Goal: Information Seeking & Learning: Learn about a topic

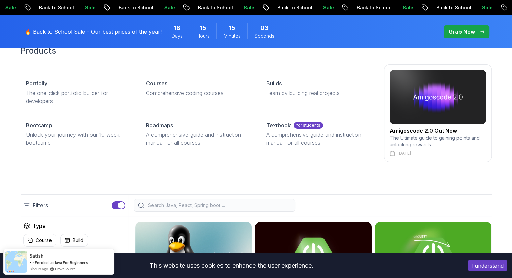
scroll to position [34, 0]
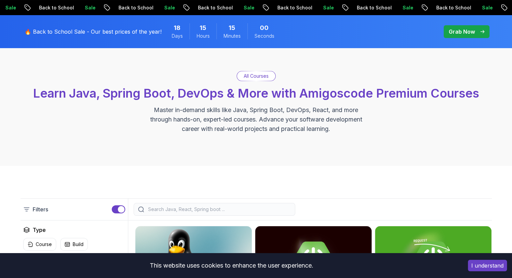
click at [491, 264] on button "I understand" at bounding box center [487, 265] width 39 height 11
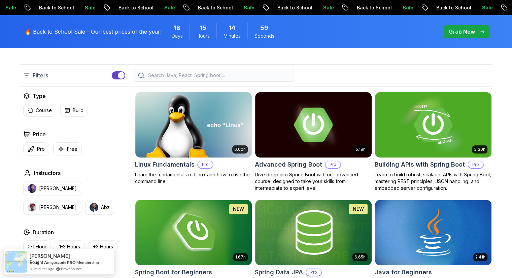
scroll to position [168, 0]
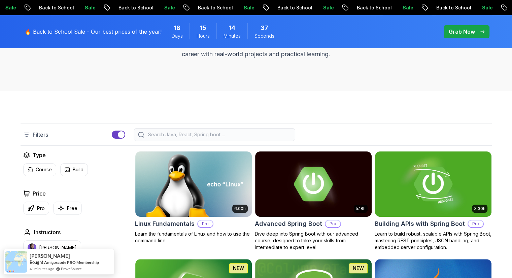
scroll to position [135, 0]
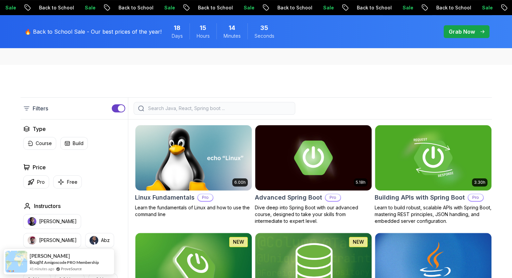
click at [153, 109] on input "search" at bounding box center [219, 108] width 144 height 7
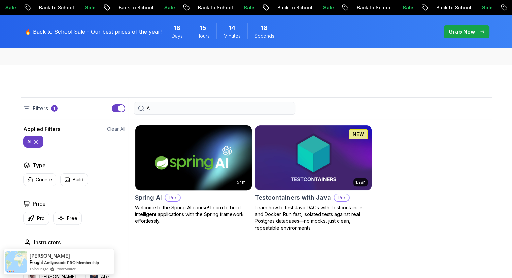
type input "A"
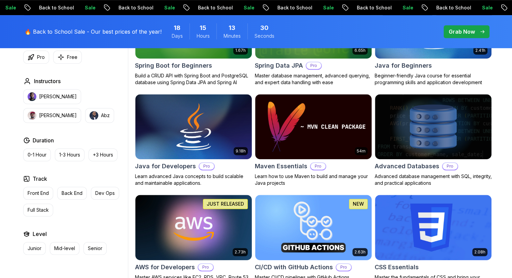
scroll to position [370, 0]
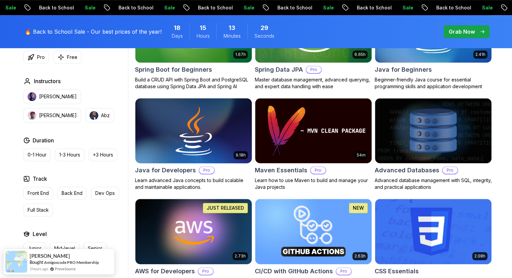
click at [170, 169] on h2 "Java for Developers" at bounding box center [165, 170] width 61 height 9
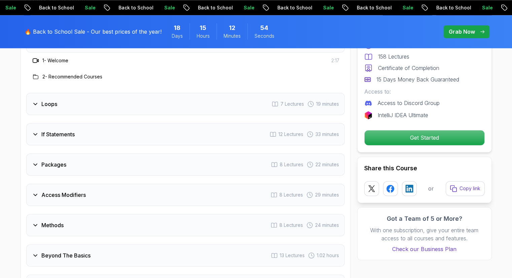
scroll to position [942, 0]
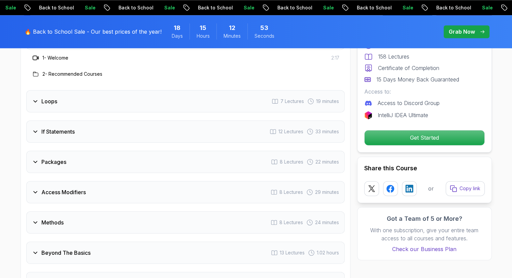
click at [32, 98] on icon at bounding box center [35, 101] width 7 height 7
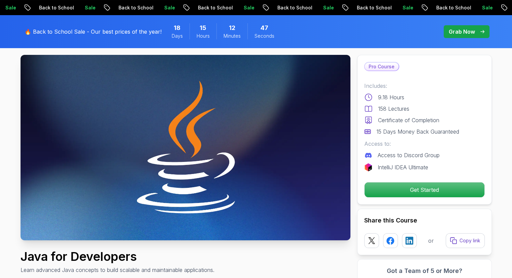
scroll to position [0, 0]
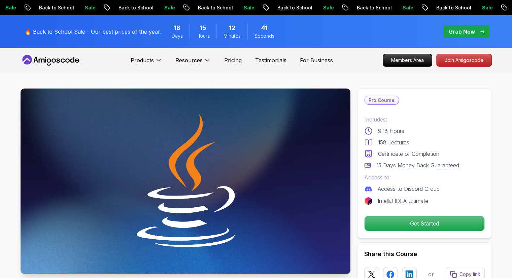
click at [435, 157] on p "Certificate of Completion" at bounding box center [408, 154] width 61 height 8
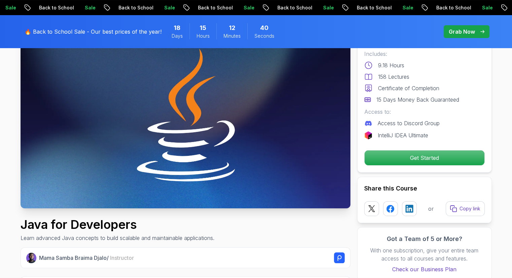
scroll to position [67, 0]
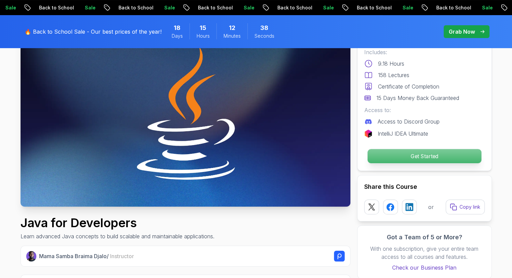
click at [422, 159] on p "Get Started" at bounding box center [424, 156] width 114 height 14
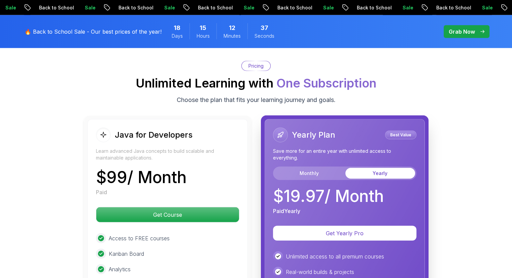
scroll to position [1691, 0]
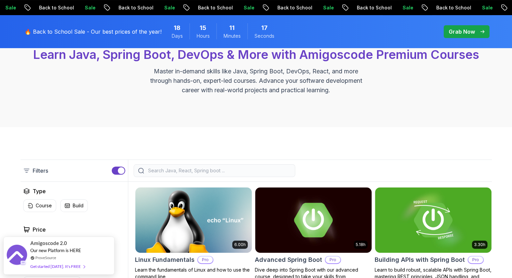
scroll to position [67, 0]
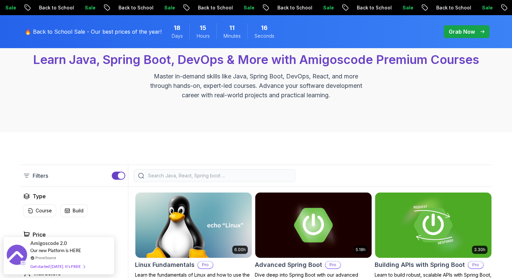
click at [170, 175] on input "search" at bounding box center [219, 175] width 144 height 7
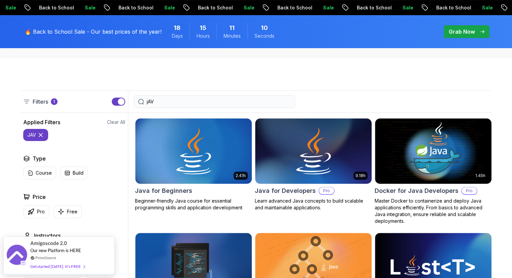
scroll to position [168, 0]
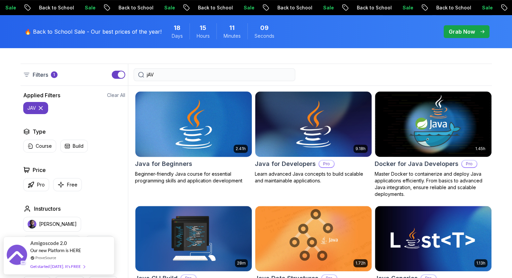
type input "jAV"
click at [171, 164] on h2 "Java for Beginners" at bounding box center [163, 163] width 57 height 9
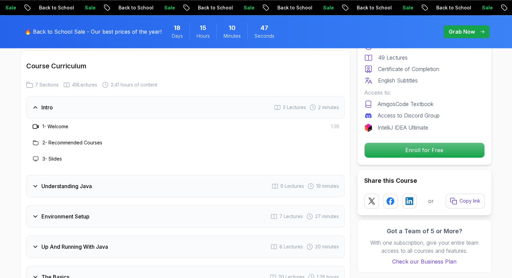
scroll to position [976, 0]
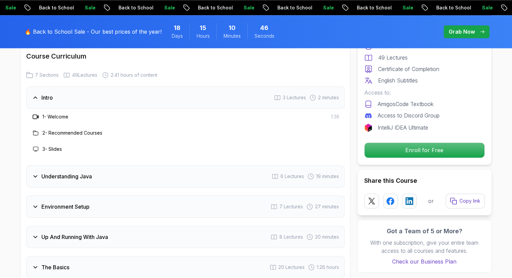
click at [37, 176] on icon at bounding box center [35, 177] width 3 height 2
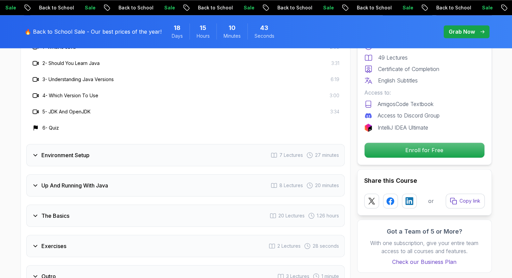
scroll to position [1077, 0]
click at [38, 150] on div "Environment Setup" at bounding box center [61, 154] width 58 height 8
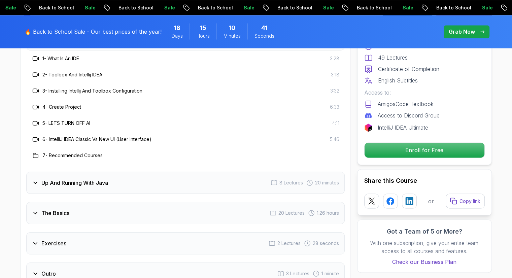
scroll to position [1178, 0]
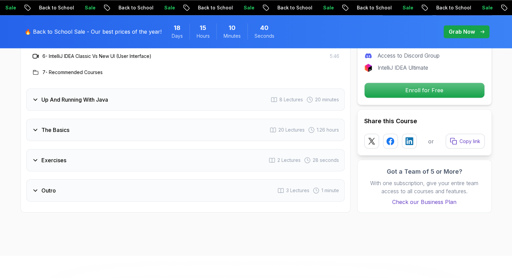
click at [33, 88] on div "Up And Running With Java 8 Lectures 20 minutes" at bounding box center [185, 99] width 318 height 22
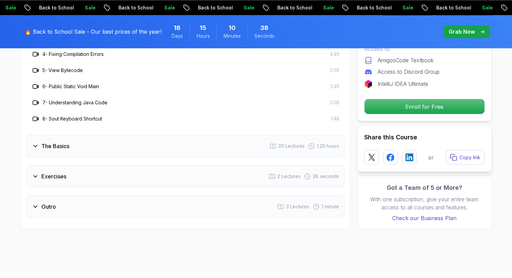
click at [34, 145] on icon at bounding box center [35, 146] width 3 height 2
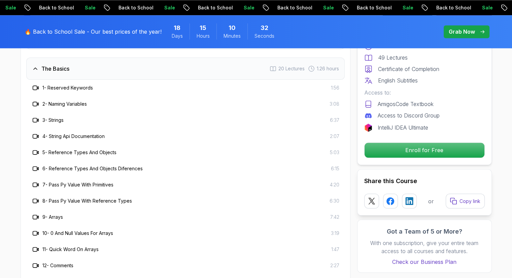
scroll to position [1144, 0]
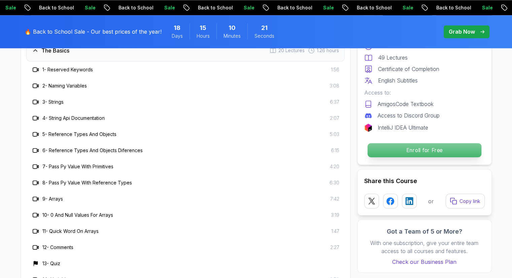
click at [423, 154] on p "Enroll for Free" at bounding box center [424, 150] width 114 height 14
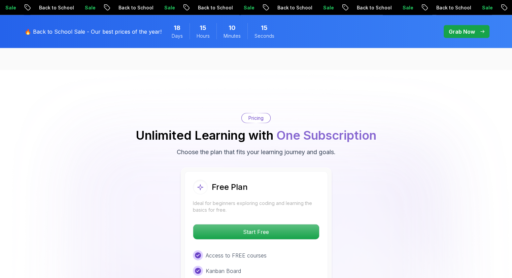
scroll to position [1581, 0]
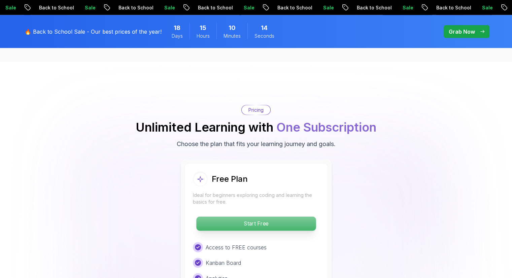
click at [254, 217] on p "Start Free" at bounding box center [255, 224] width 119 height 14
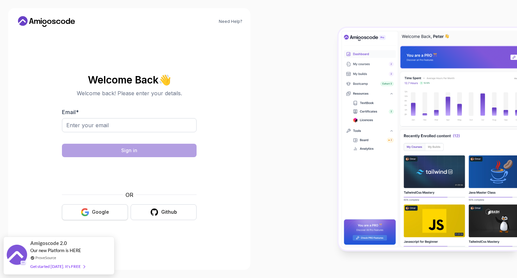
click at [102, 213] on div "Google" at bounding box center [100, 212] width 17 height 7
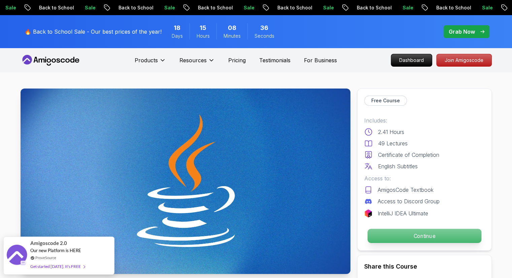
click at [421, 234] on p "Continue" at bounding box center [424, 236] width 114 height 14
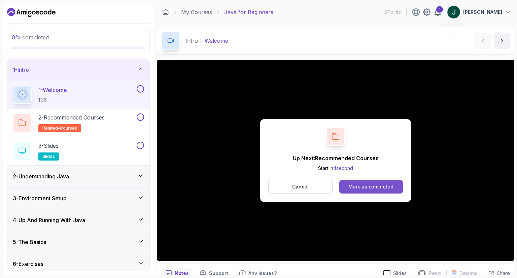
click at [372, 185] on div "Mark as completed" at bounding box center [370, 186] width 45 height 7
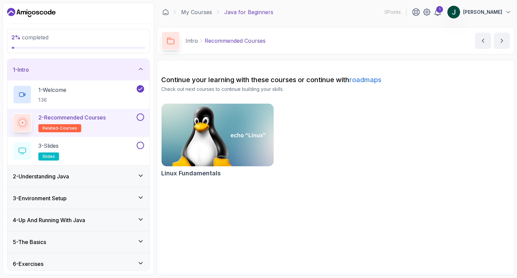
click at [140, 116] on button at bounding box center [140, 116] width 7 height 7
click at [97, 148] on div "3 - Slides slides" at bounding box center [74, 151] width 122 height 19
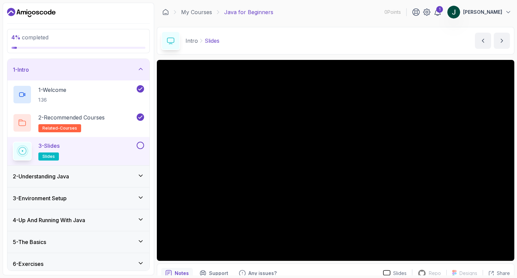
click at [140, 147] on button at bounding box center [140, 145] width 7 height 7
click at [143, 173] on icon at bounding box center [140, 175] width 7 height 7
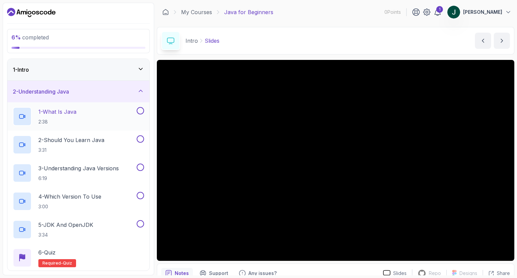
click at [141, 109] on button at bounding box center [140, 110] width 7 height 7
click at [140, 138] on button at bounding box center [140, 138] width 7 height 7
click at [141, 168] on button at bounding box center [140, 167] width 7 height 7
click at [142, 197] on button at bounding box center [140, 195] width 7 height 7
click at [91, 225] on p "5 - JDK And OpenJDK" at bounding box center [65, 225] width 55 height 8
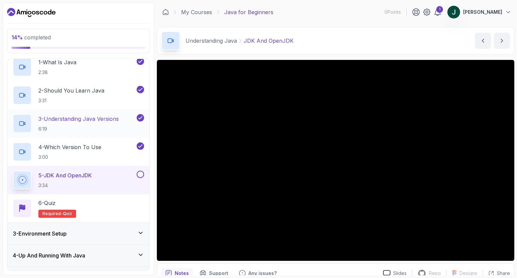
scroll to position [67, 0]
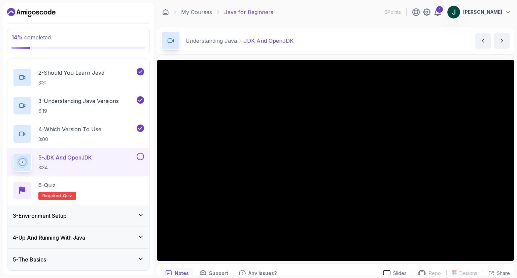
click at [139, 154] on button at bounding box center [140, 156] width 7 height 7
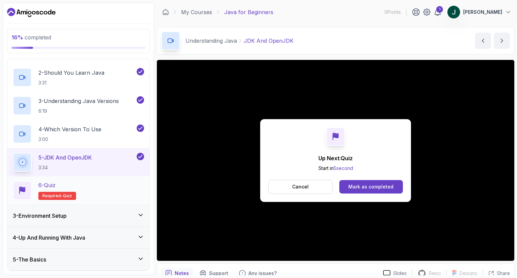
click at [51, 185] on p "6 - Quiz" at bounding box center [46, 185] width 17 height 8
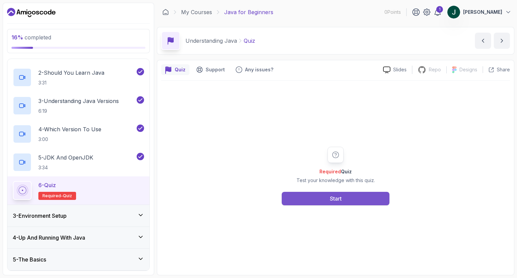
click at [324, 197] on button "Start" at bounding box center [336, 198] width 108 height 13
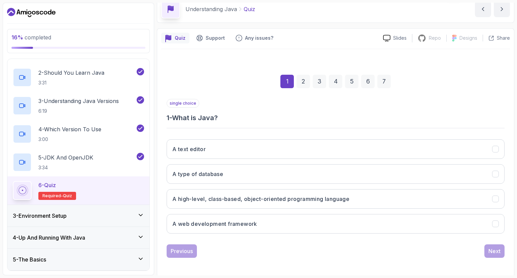
scroll to position [32, 0]
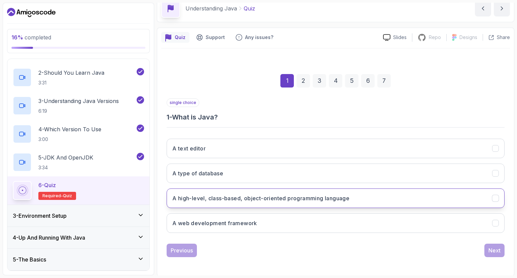
click at [275, 195] on h3 "A high-level, class-based, object-oriented programming language" at bounding box center [260, 198] width 177 height 8
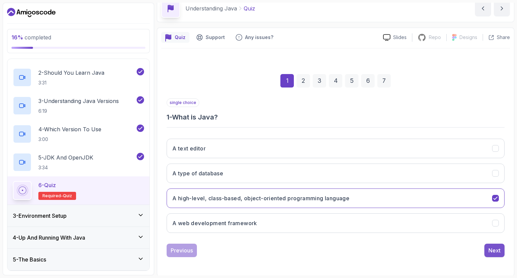
click at [492, 249] on div "Next" at bounding box center [494, 250] width 12 height 8
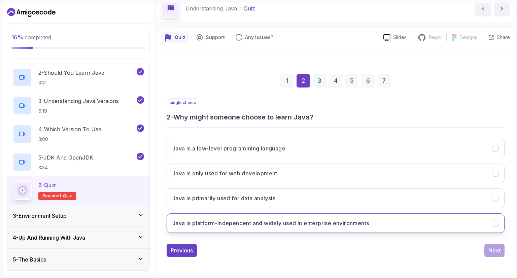
click at [272, 226] on h3 "Java is platform-independent and widely used in enterprise environments" at bounding box center [270, 223] width 197 height 8
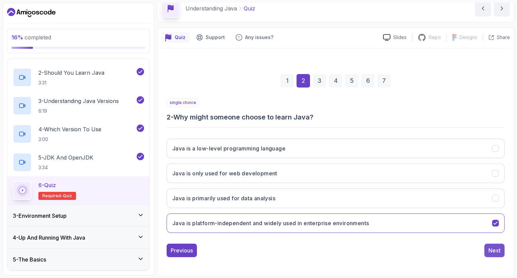
click at [498, 249] on div "Next" at bounding box center [494, 250] width 12 height 8
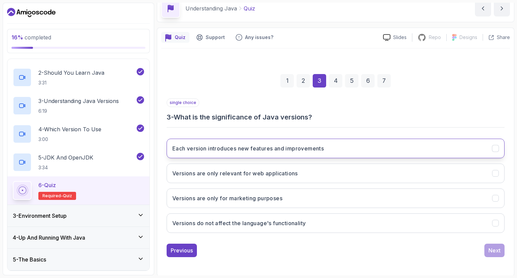
click at [261, 148] on h3 "Each version introduces new features and improvements" at bounding box center [247, 148] width 151 height 8
click at [498, 246] on div "Next" at bounding box center [494, 250] width 12 height 8
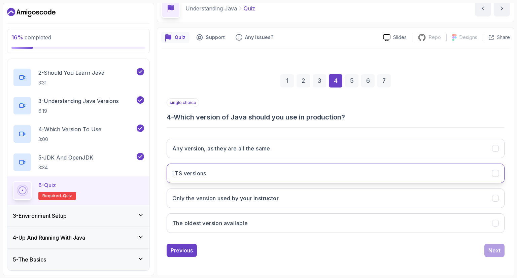
click at [229, 171] on button "LTS versions" at bounding box center [336, 174] width 338 height 20
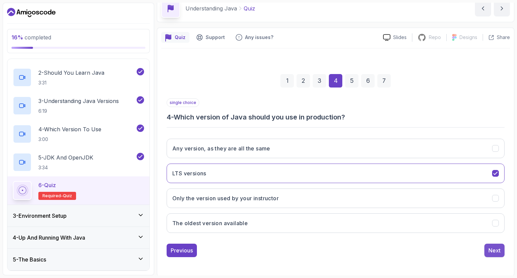
click at [499, 251] on div "Next" at bounding box center [494, 250] width 12 height 8
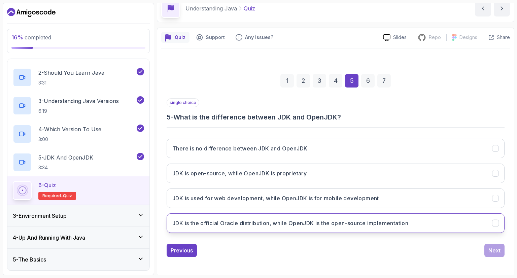
click at [366, 225] on h3 "JDK is the official Oracle distribution, while OpenJDK is the open-source imple…" at bounding box center [290, 223] width 236 height 8
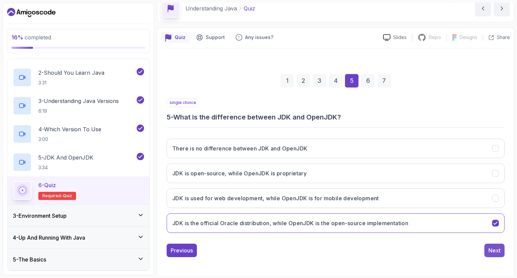
click at [501, 250] on button "Next" at bounding box center [494, 250] width 20 height 13
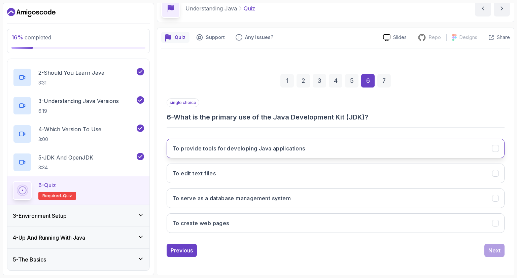
click at [296, 147] on h3 "To provide tools for developing Java applications" at bounding box center [238, 148] width 133 height 8
click at [498, 248] on div "Next" at bounding box center [494, 250] width 12 height 8
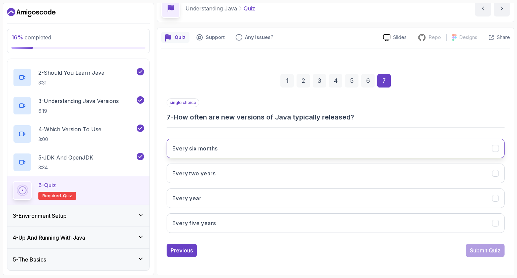
click at [211, 148] on h3 "Every six months" at bounding box center [194, 148] width 45 height 8
click at [485, 247] on div "Submit Quiz" at bounding box center [485, 250] width 31 height 8
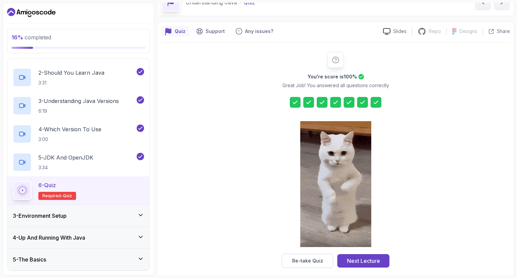
scroll to position [44, 0]
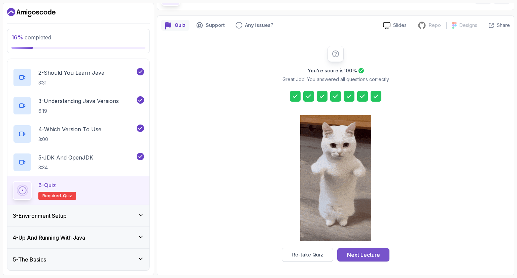
click at [367, 256] on div "Next Lecture" at bounding box center [363, 255] width 33 height 8
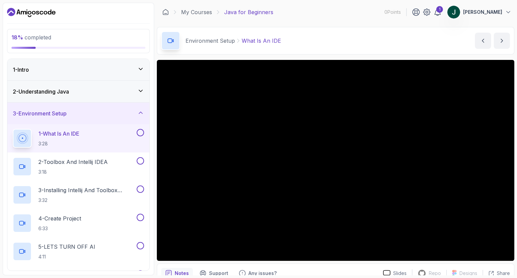
click at [141, 131] on button at bounding box center [140, 132] width 7 height 7
click at [142, 159] on button at bounding box center [140, 160] width 7 height 7
click at [142, 188] on button at bounding box center [140, 188] width 7 height 7
click at [140, 217] on button at bounding box center [140, 217] width 7 height 7
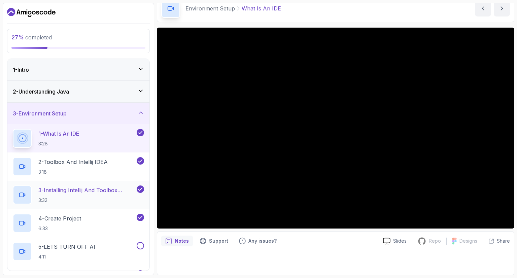
click at [85, 191] on p "3 - Installing Intellij And Toolbox Configuration" at bounding box center [86, 190] width 97 height 8
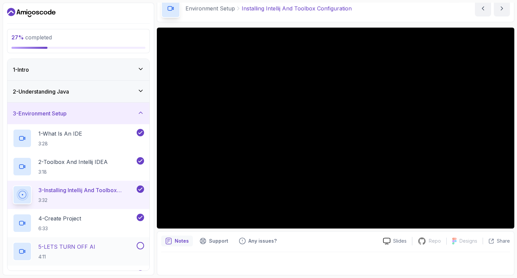
click at [85, 245] on p "5 - LETS TURN OFF AI" at bounding box center [66, 247] width 57 height 8
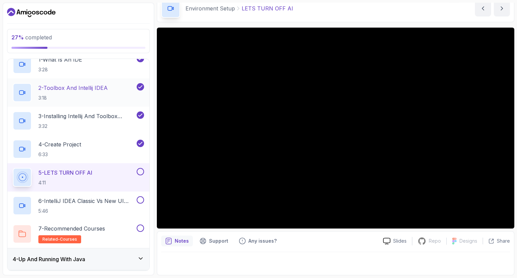
scroll to position [101, 0]
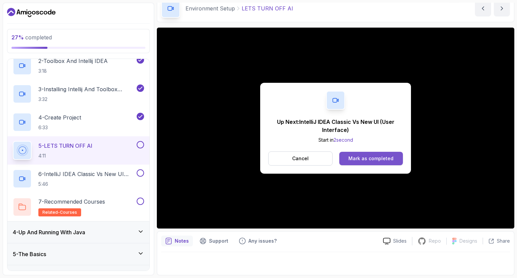
click at [364, 159] on div "Mark as completed" at bounding box center [370, 158] width 45 height 7
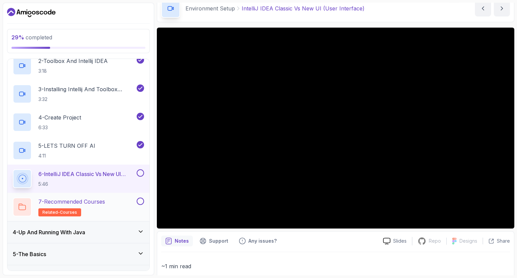
click at [139, 200] on button at bounding box center [140, 201] width 7 height 7
click at [142, 171] on button at bounding box center [140, 172] width 7 height 7
click at [142, 229] on icon at bounding box center [140, 231] width 7 height 7
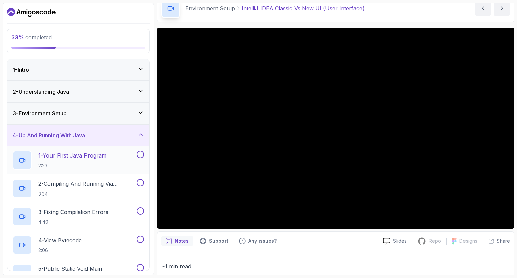
click at [140, 153] on button at bounding box center [140, 154] width 7 height 7
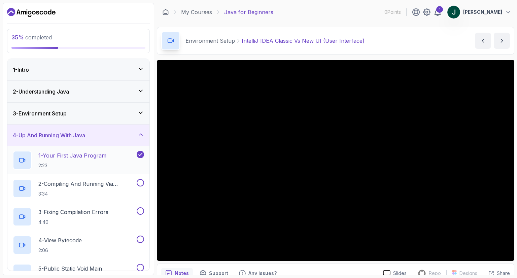
click at [87, 155] on p "1 - Your First Java Program" at bounding box center [72, 155] width 68 height 8
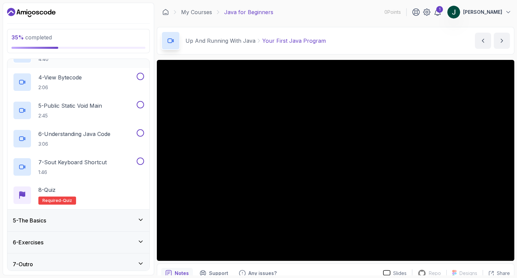
scroll to position [166, 0]
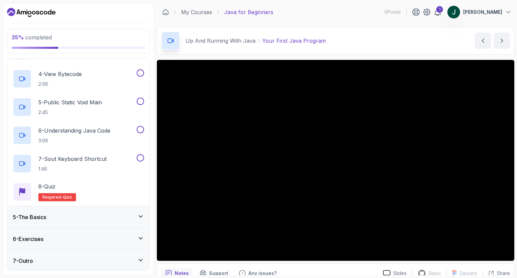
click at [145, 215] on div "5 - The Basics" at bounding box center [78, 217] width 142 height 22
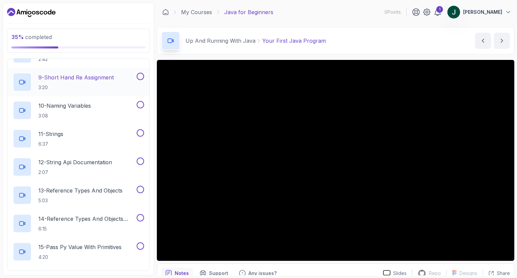
scroll to position [336, 0]
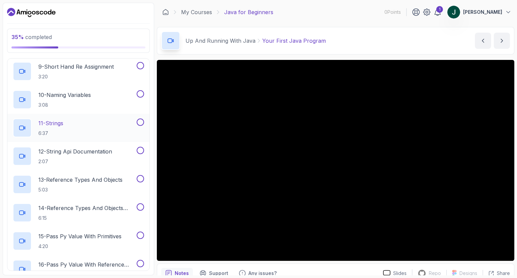
click at [59, 123] on p "11 - Strings" at bounding box center [50, 123] width 25 height 8
